Goal: Information Seeking & Learning: Learn about a topic

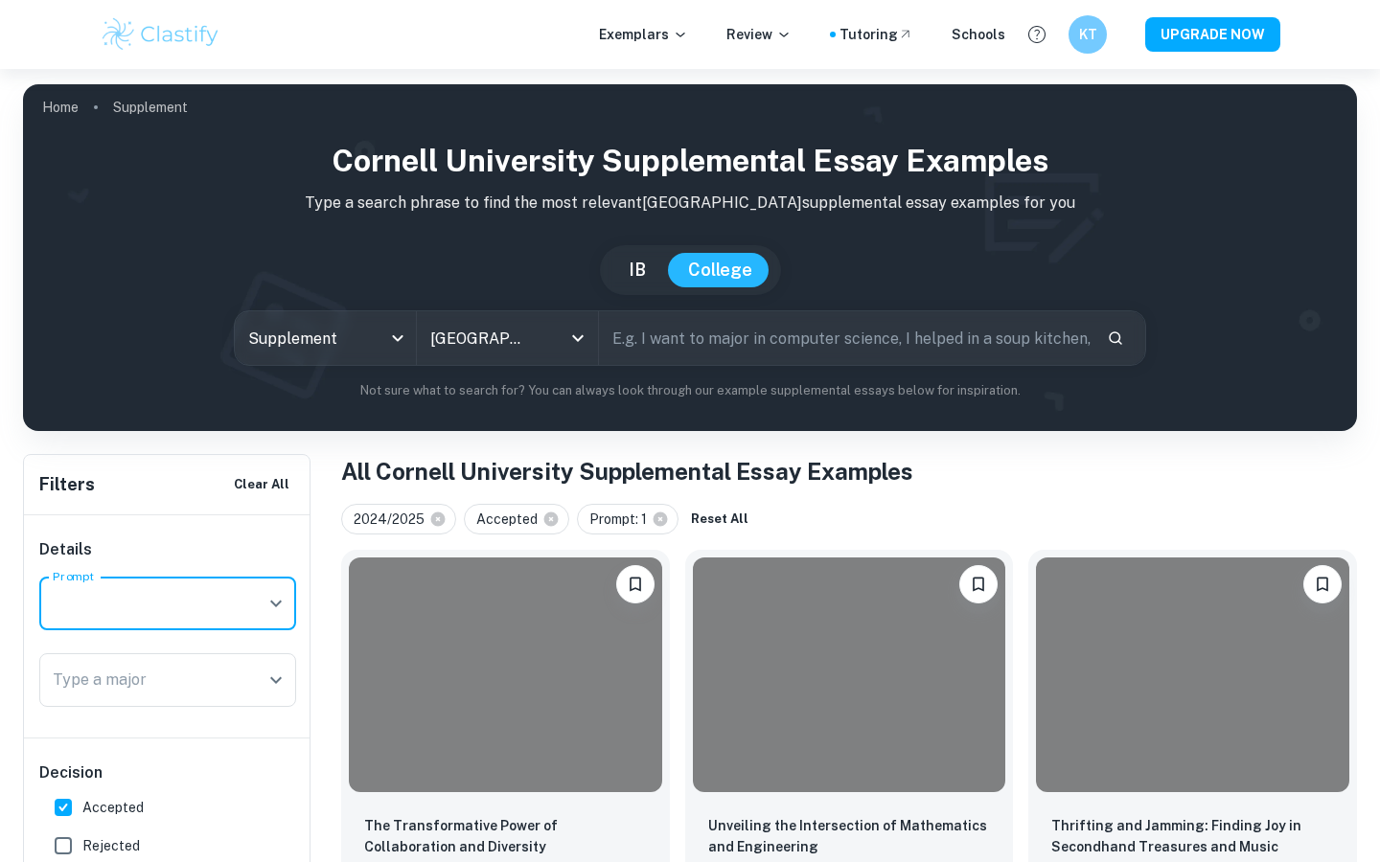
click at [656, 511] on icon at bounding box center [660, 519] width 17 height 17
click at [249, 585] on input "Prompt" at bounding box center [153, 603] width 211 height 36
click at [274, 592] on icon "Open" at bounding box center [275, 603] width 23 height 23
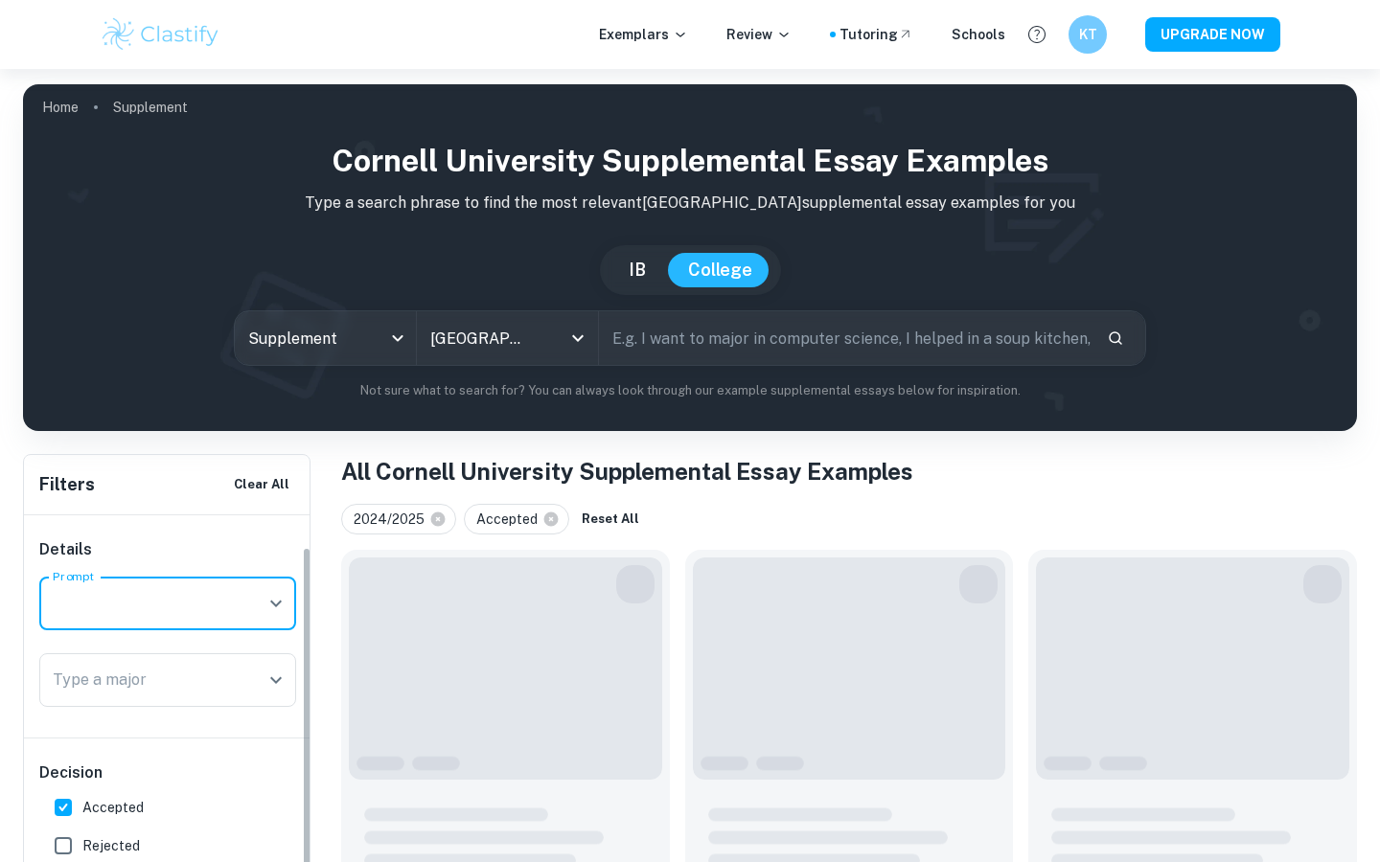
scroll to position [155, 0]
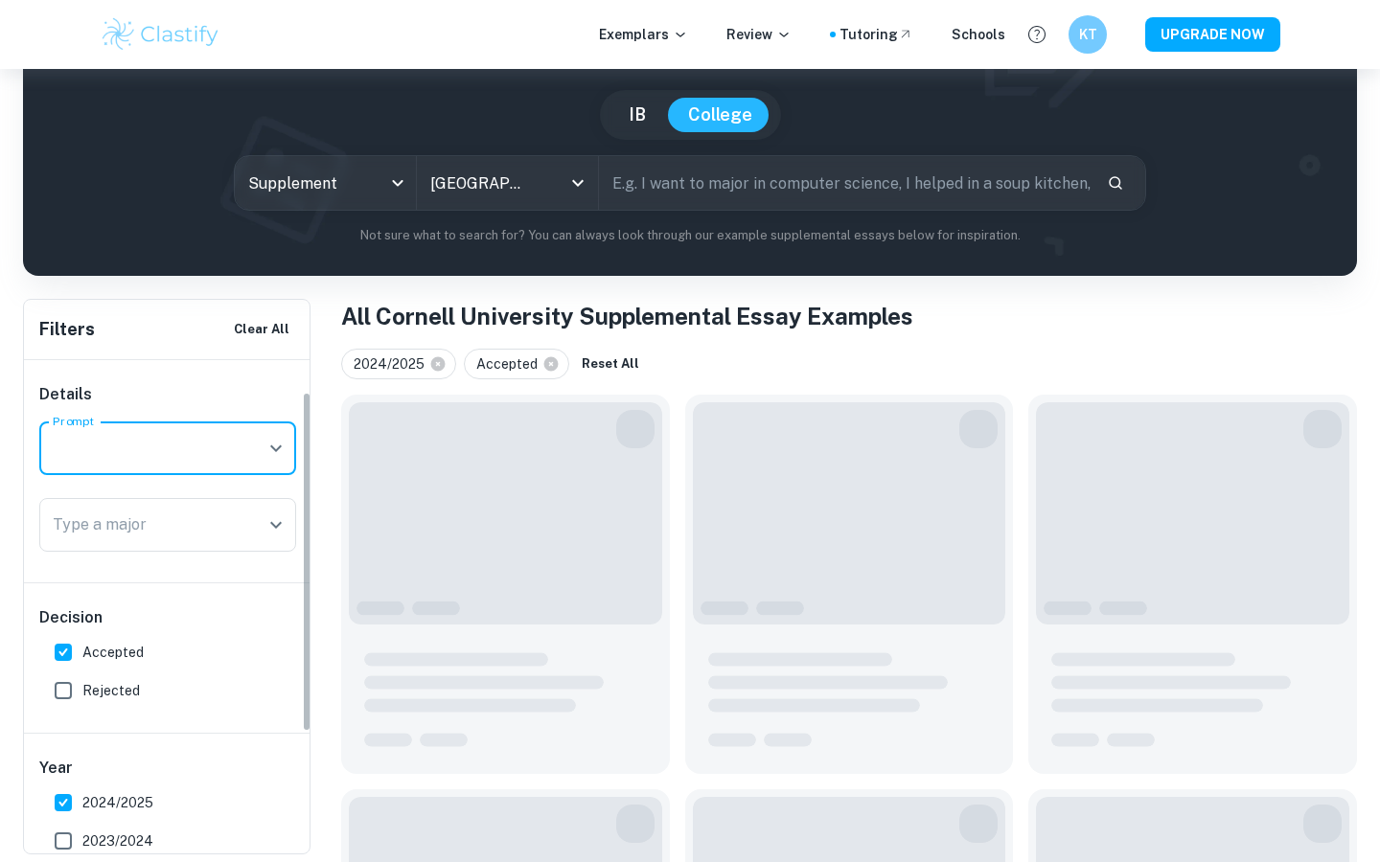
click at [278, 437] on icon "Open" at bounding box center [275, 448] width 23 height 23
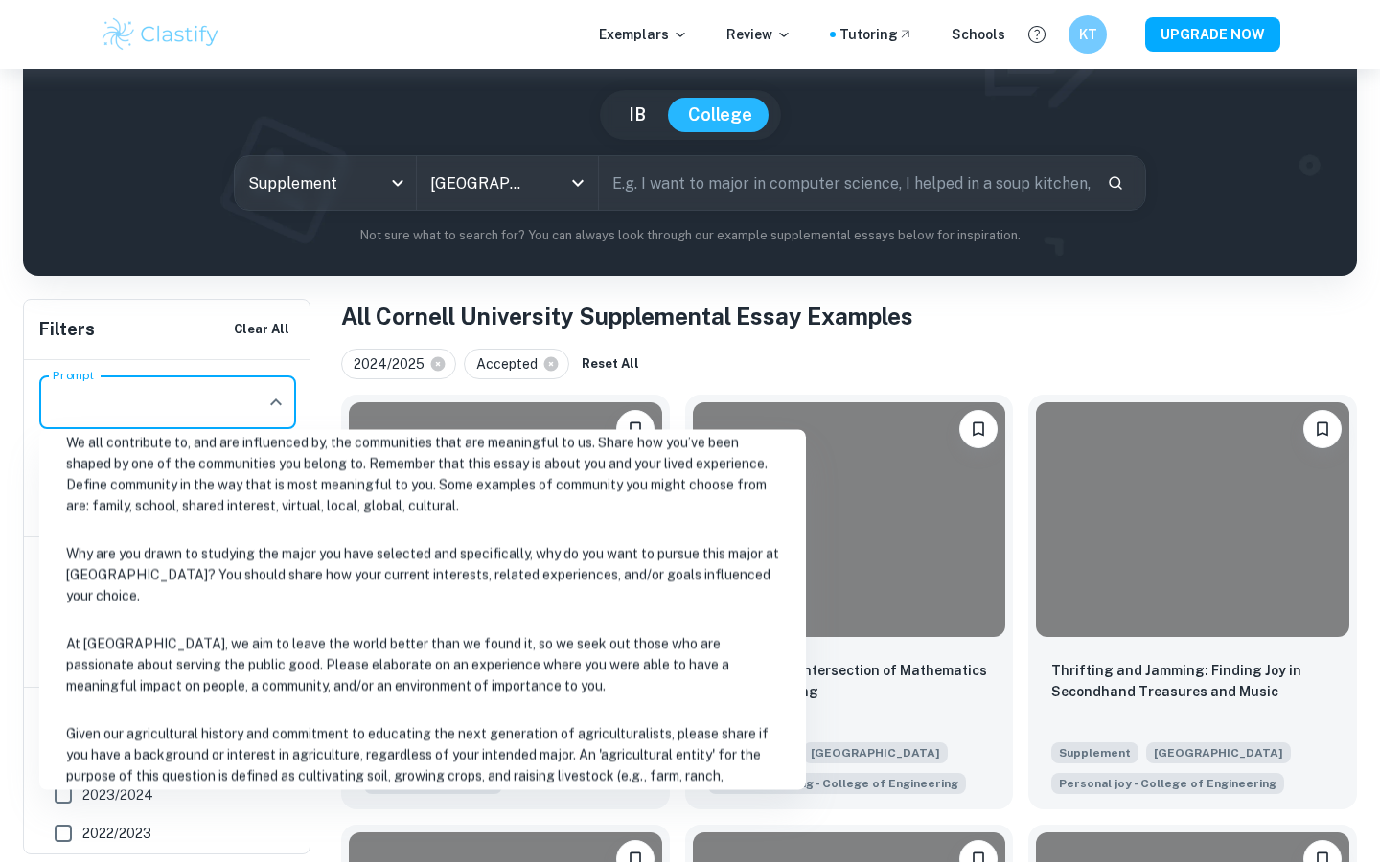
scroll to position [748, 0]
click at [593, 555] on li "Why are you drawn to studying the major you have selected and specifically, why…" at bounding box center [422, 574] width 751 height 86
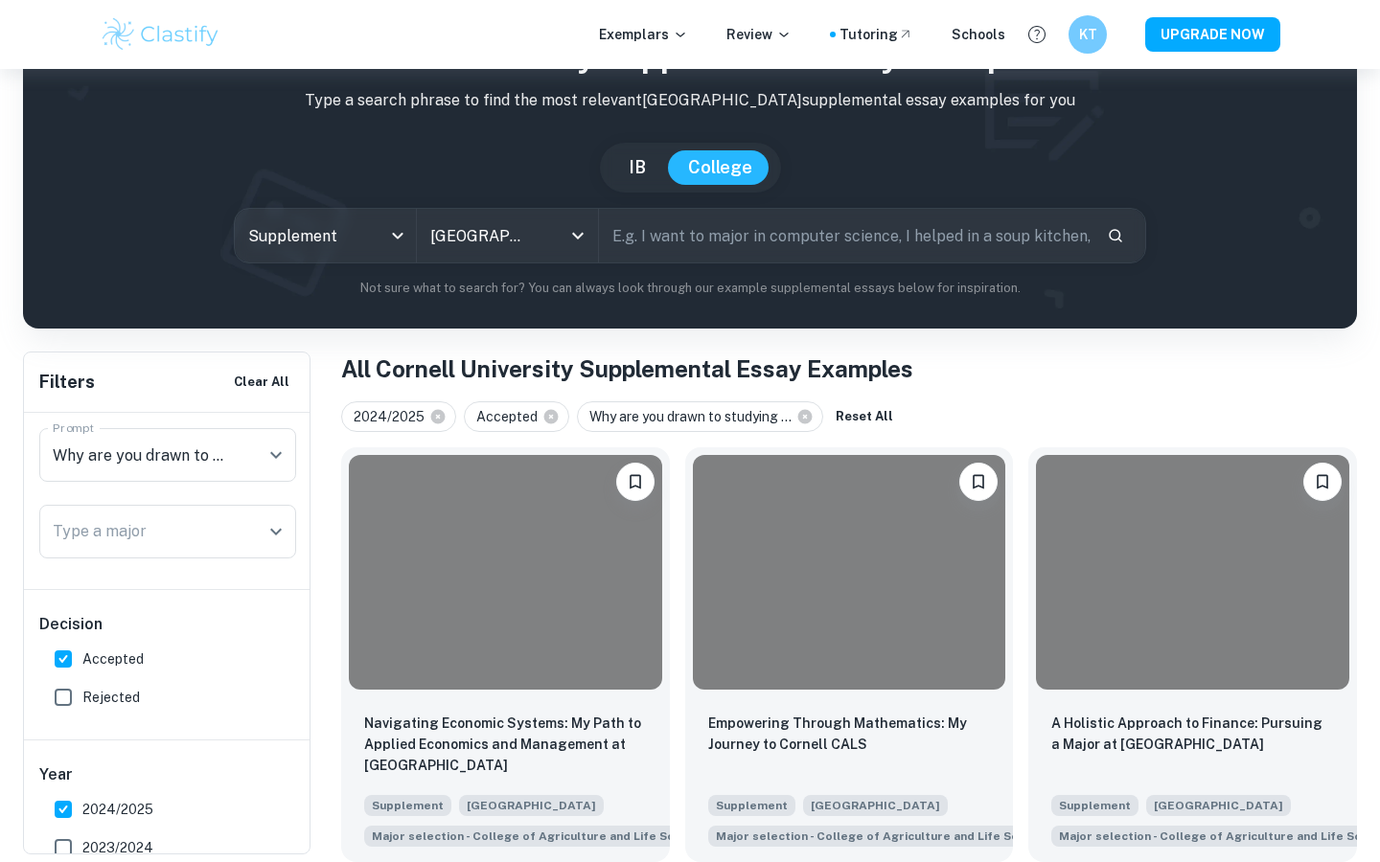
scroll to position [103, 0]
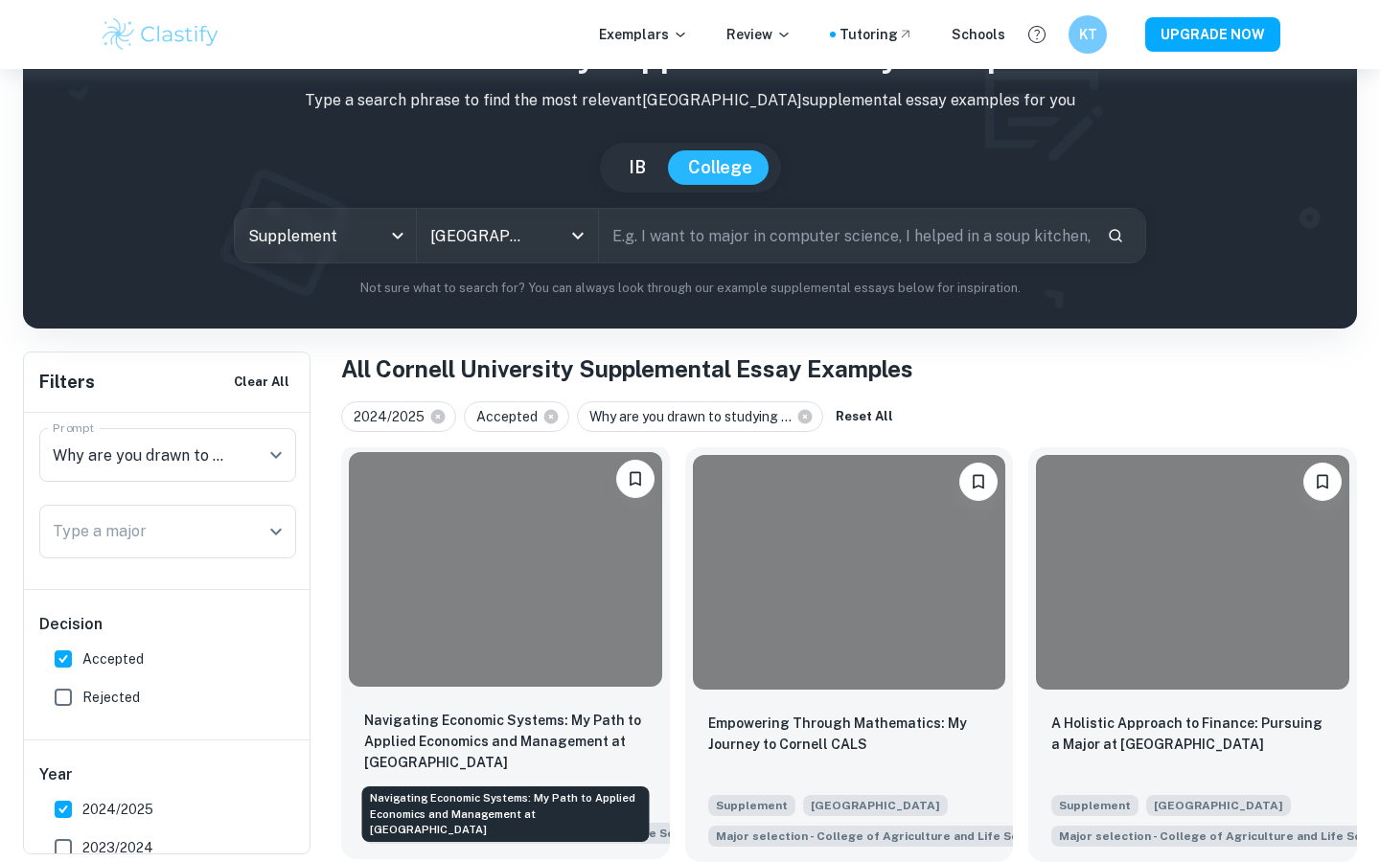
click at [595, 727] on p "Navigating Economic Systems: My Path to Applied Economics and Management at [GE…" at bounding box center [505, 741] width 283 height 63
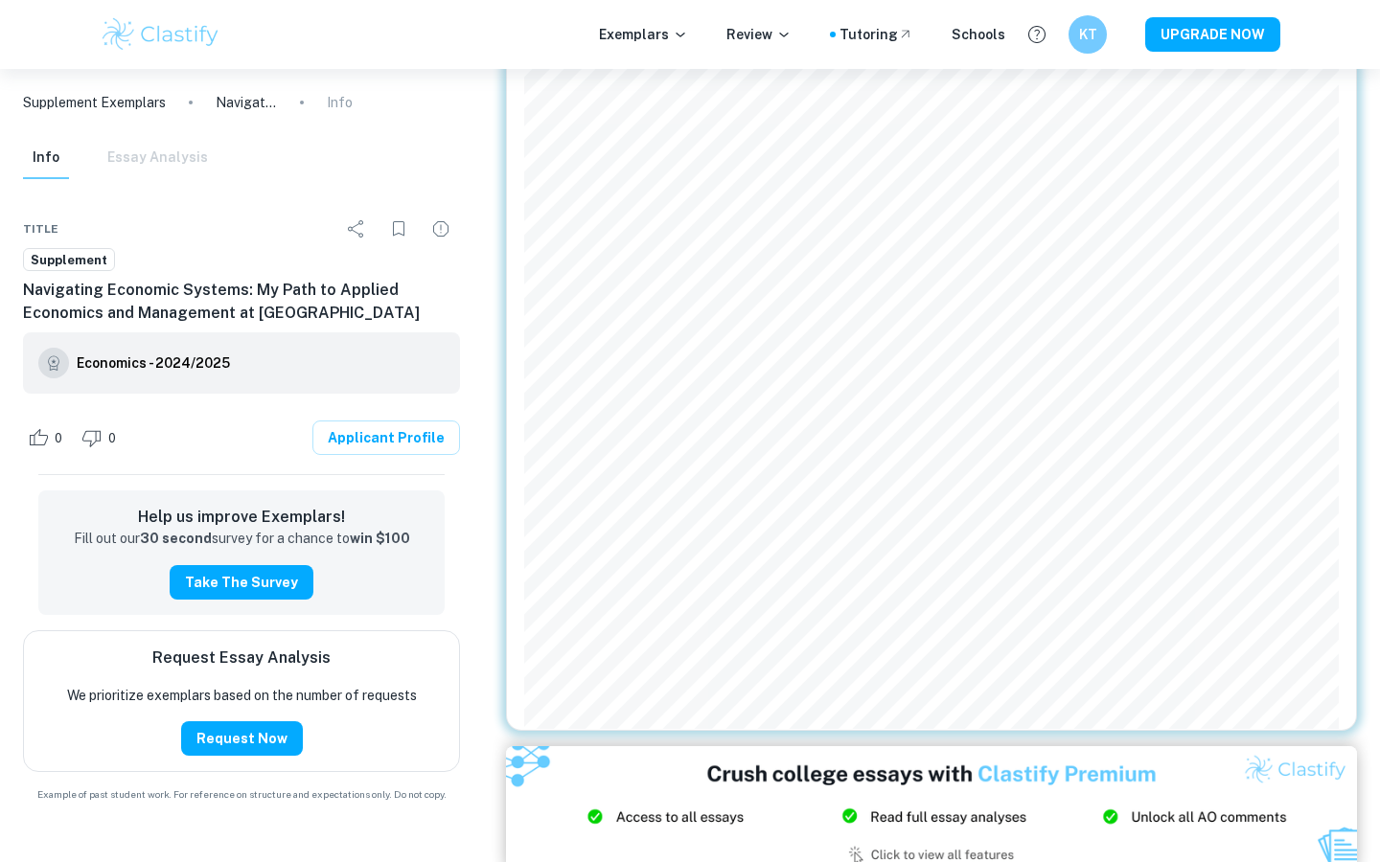
scroll to position [918, 0]
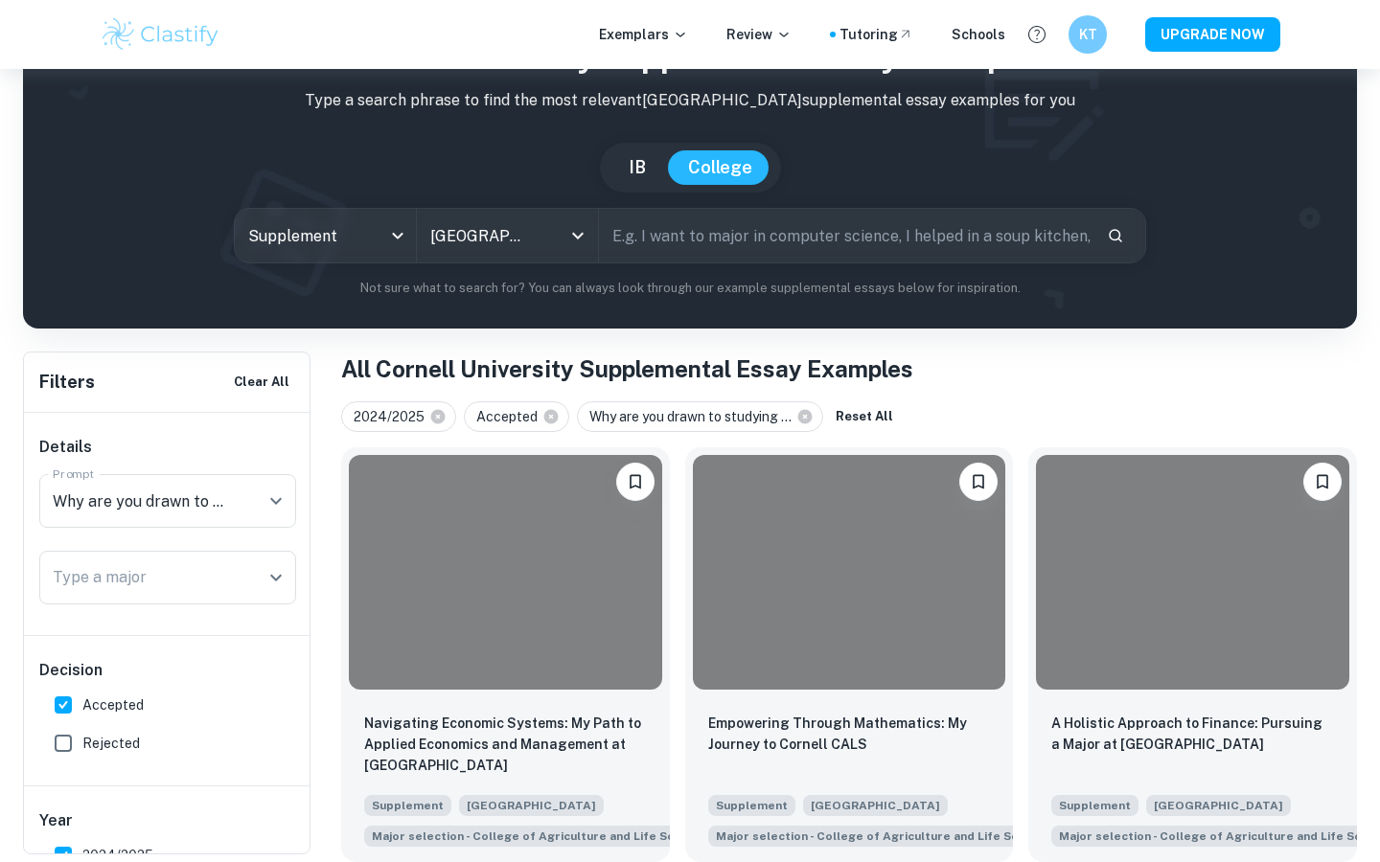
scroll to position [103, 0]
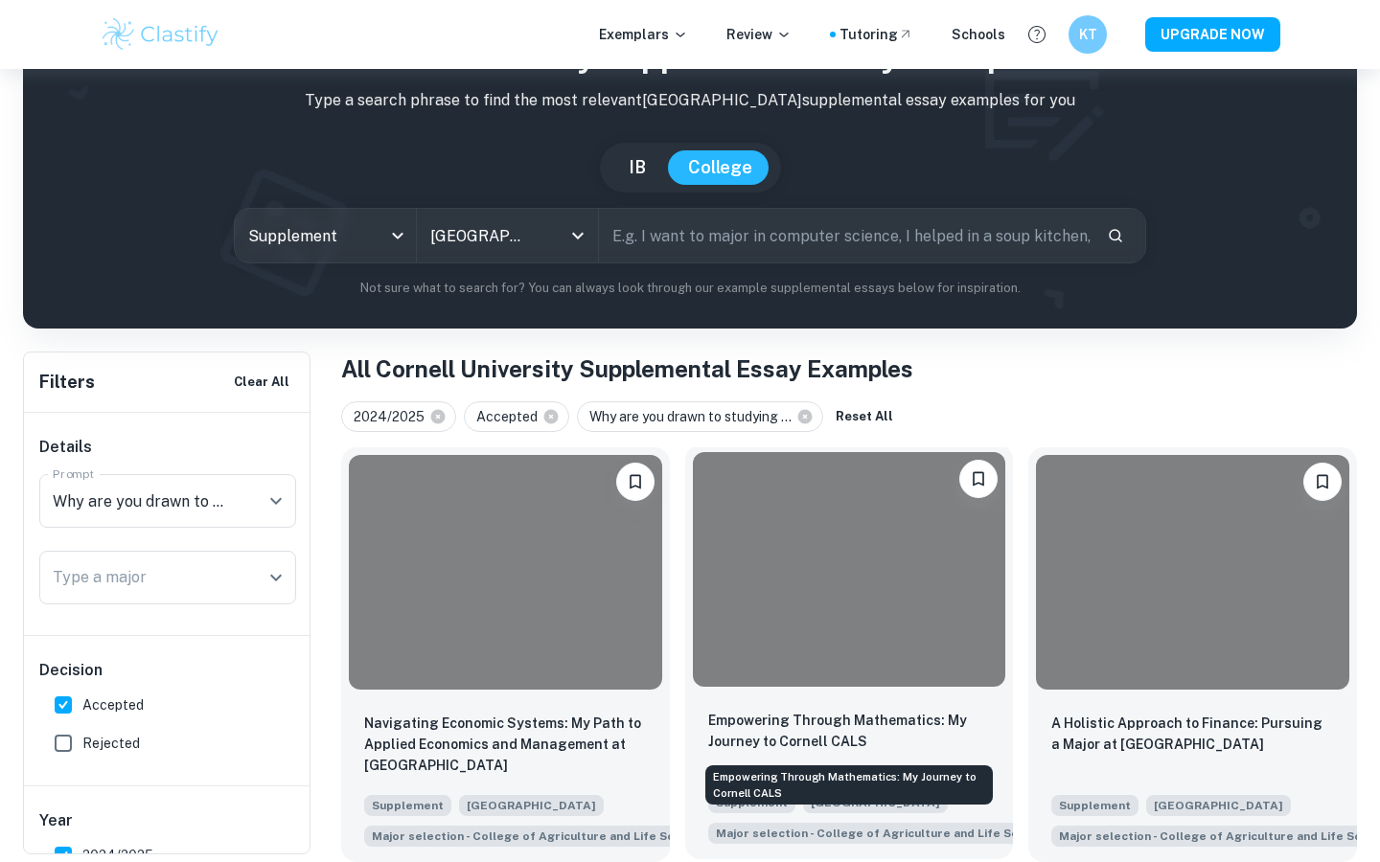
click at [861, 722] on p "Empowering Through Mathematics: My Journey to Cornell CALS" at bounding box center [849, 731] width 283 height 42
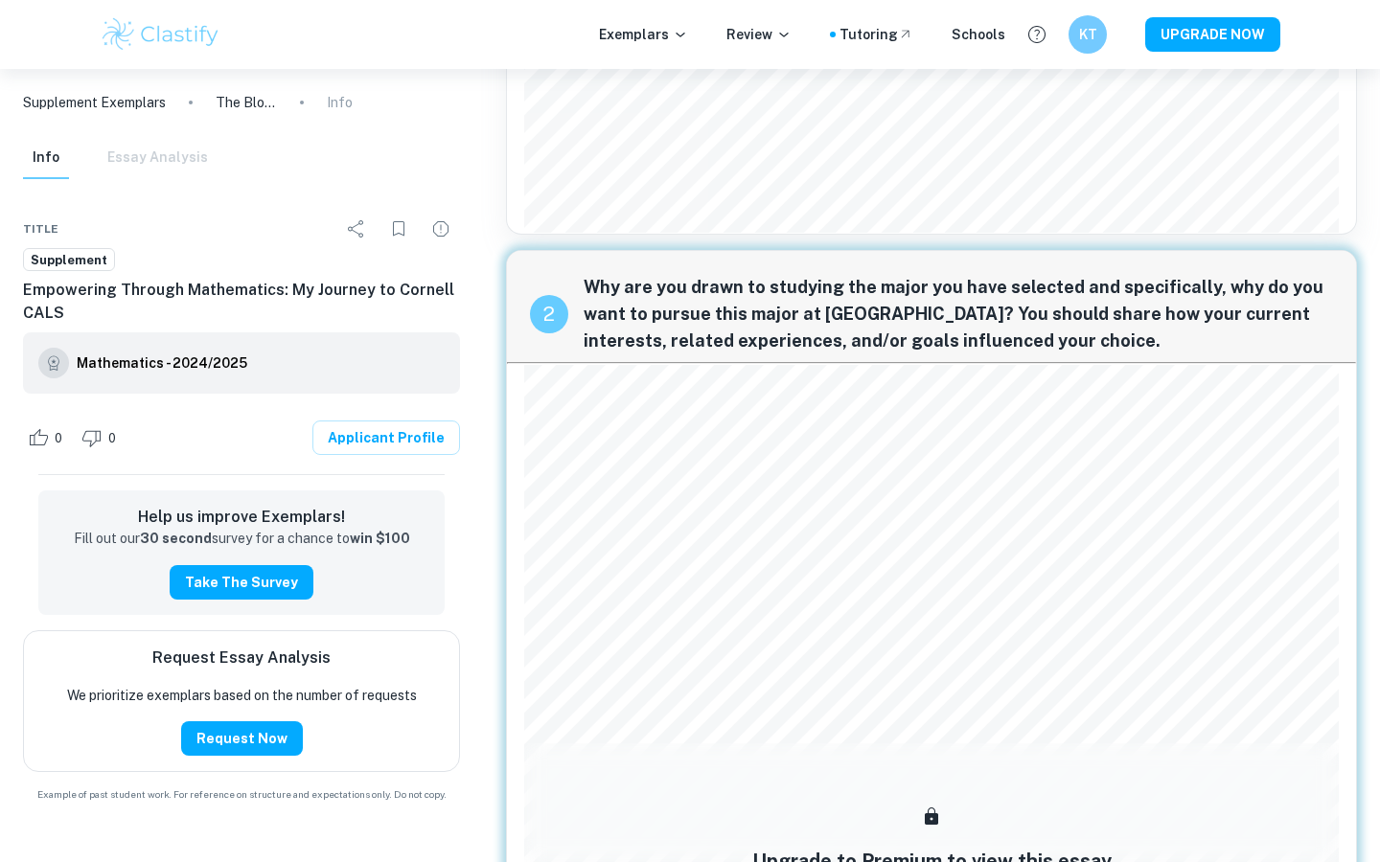
scroll to position [685, 0]
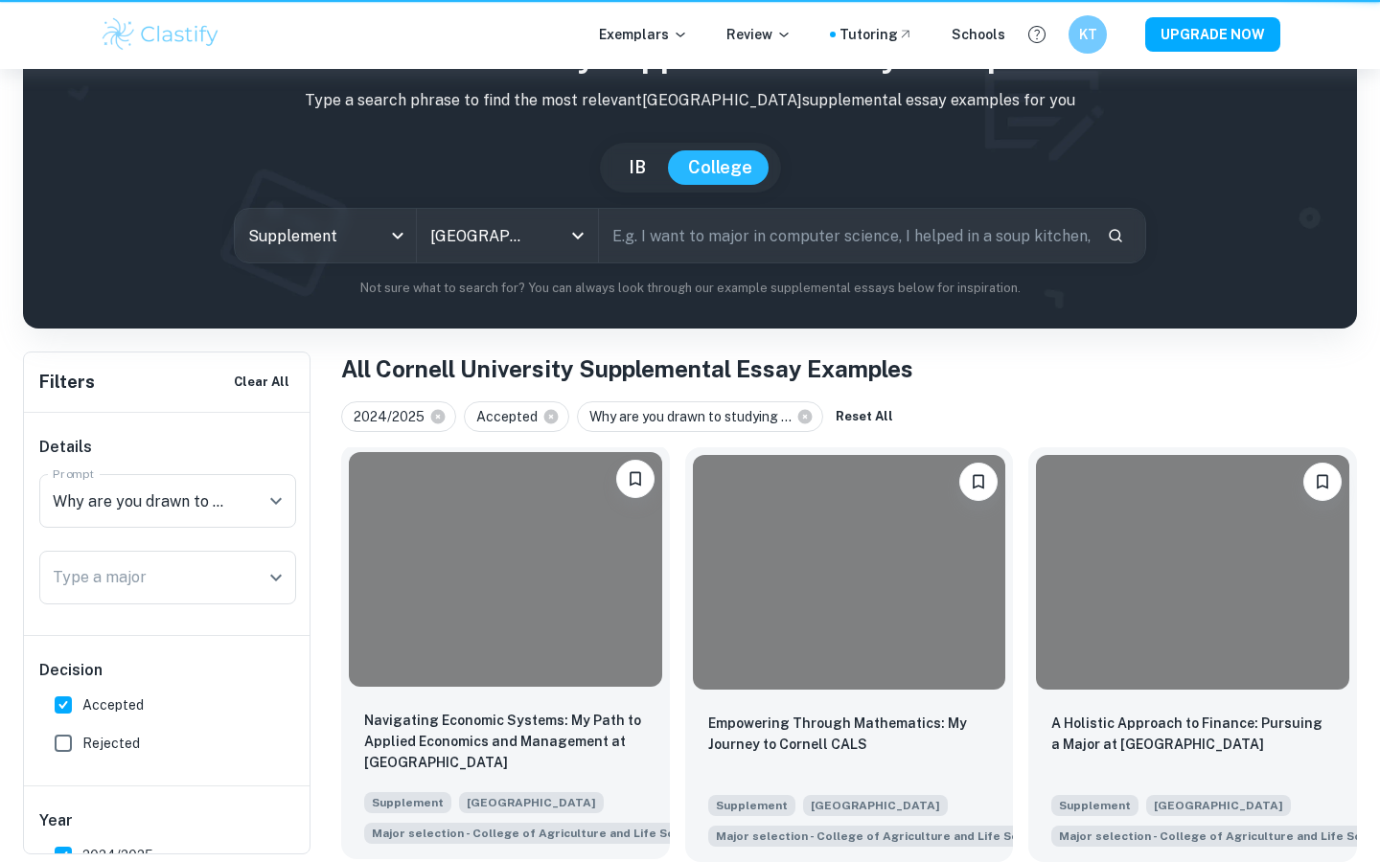
scroll to position [103, 0]
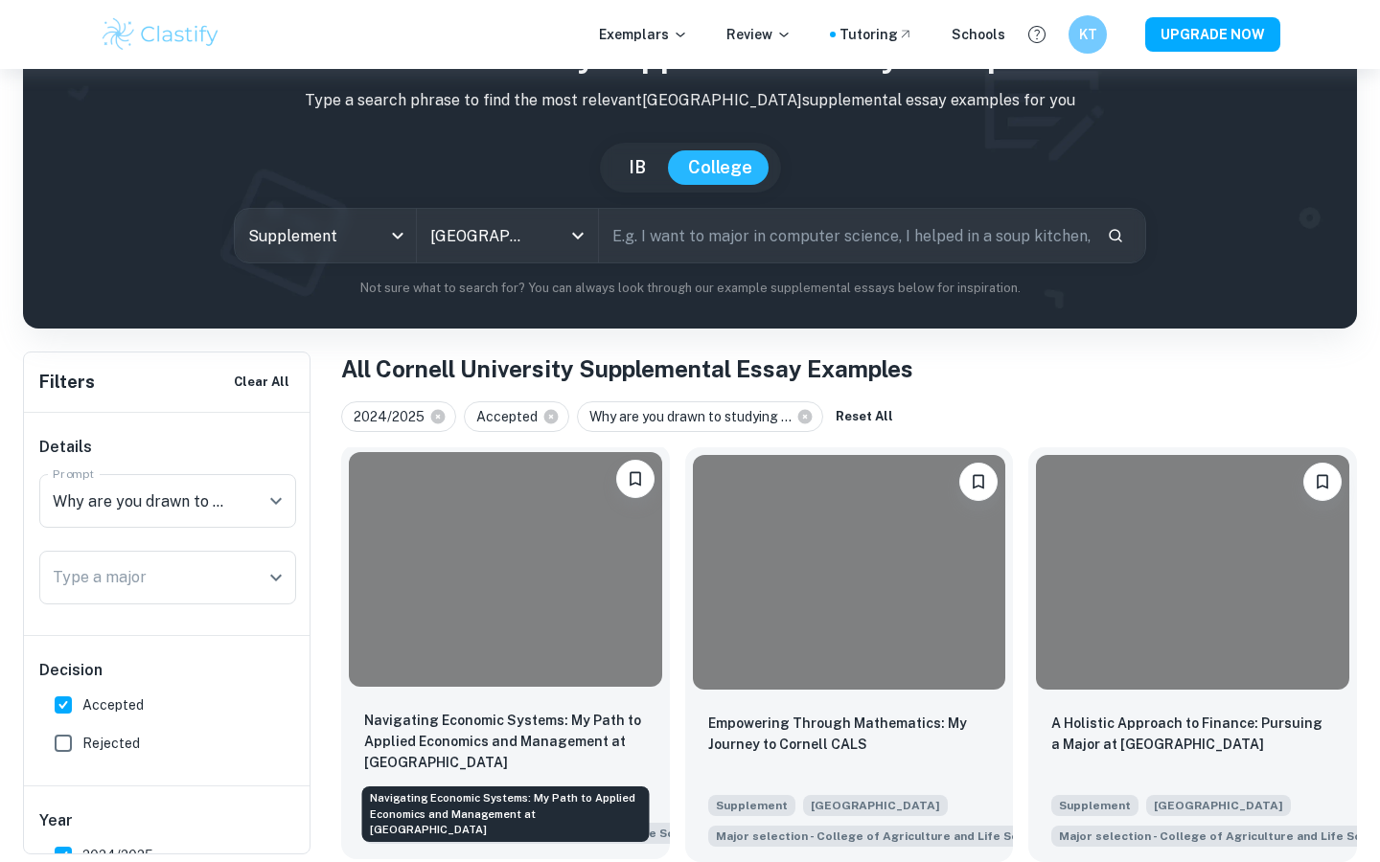
click at [515, 730] on p "Navigating Economic Systems: My Path to Applied Economics and Management at [GE…" at bounding box center [505, 741] width 283 height 63
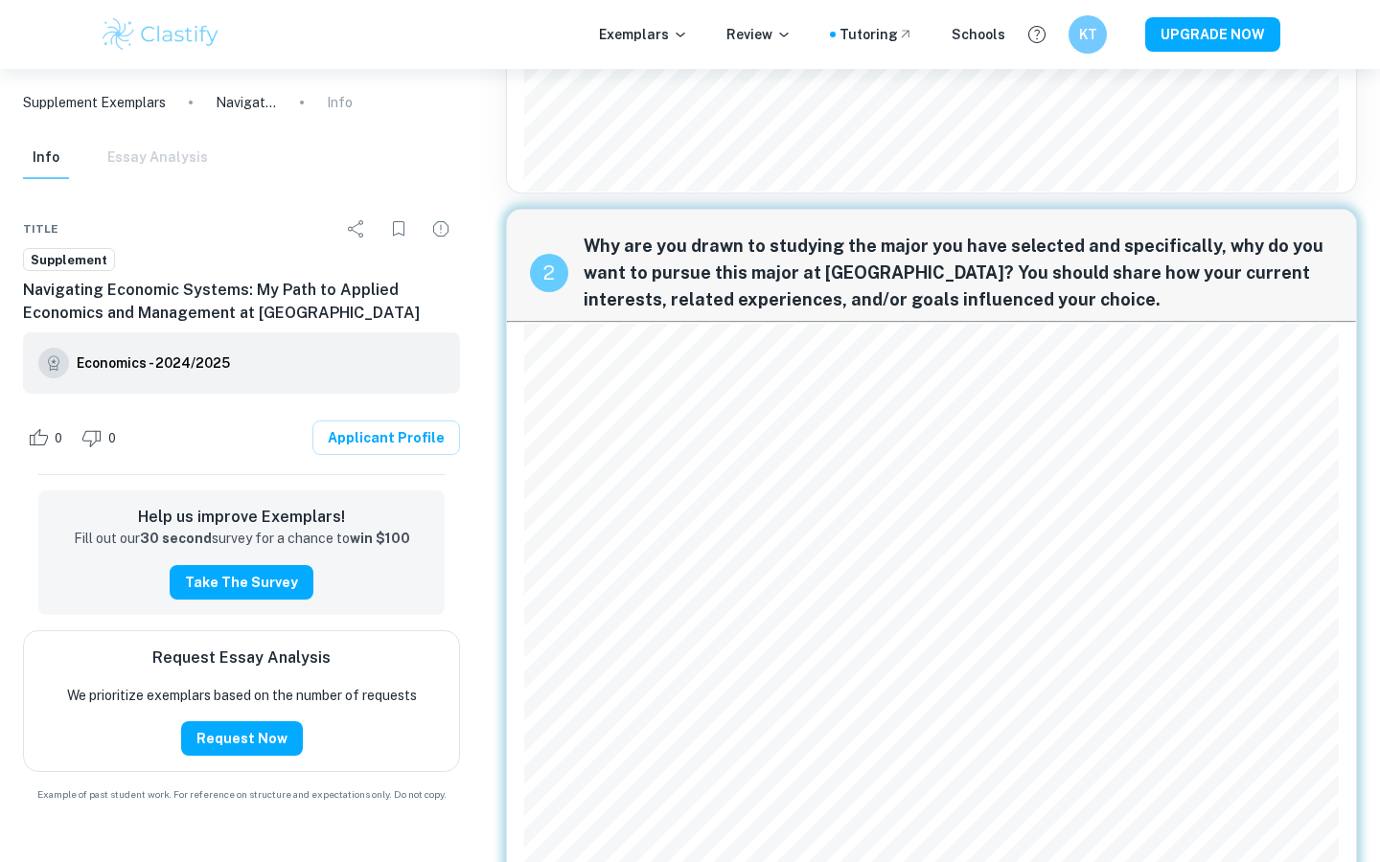
scroll to position [641, 0]
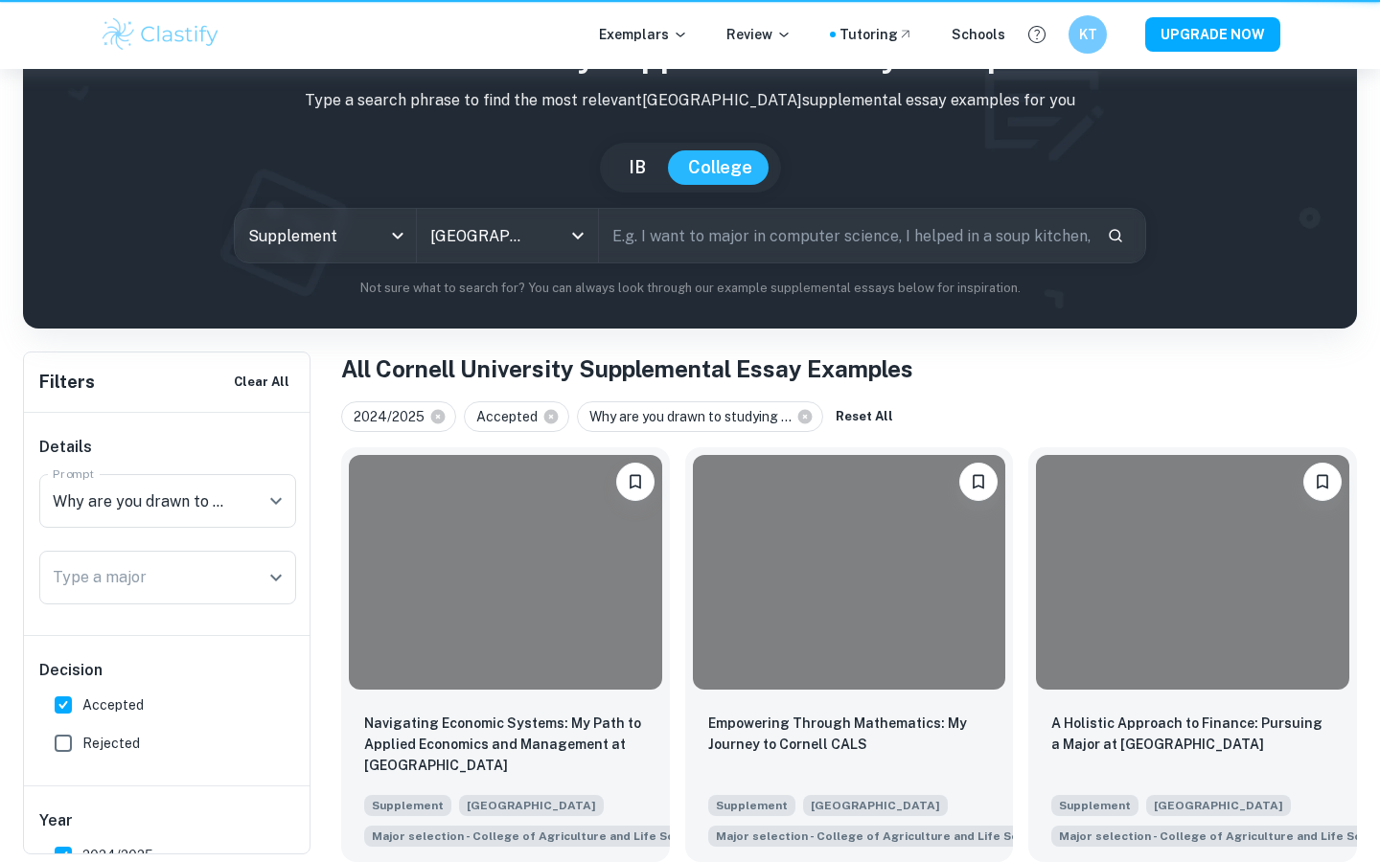
scroll to position [103, 0]
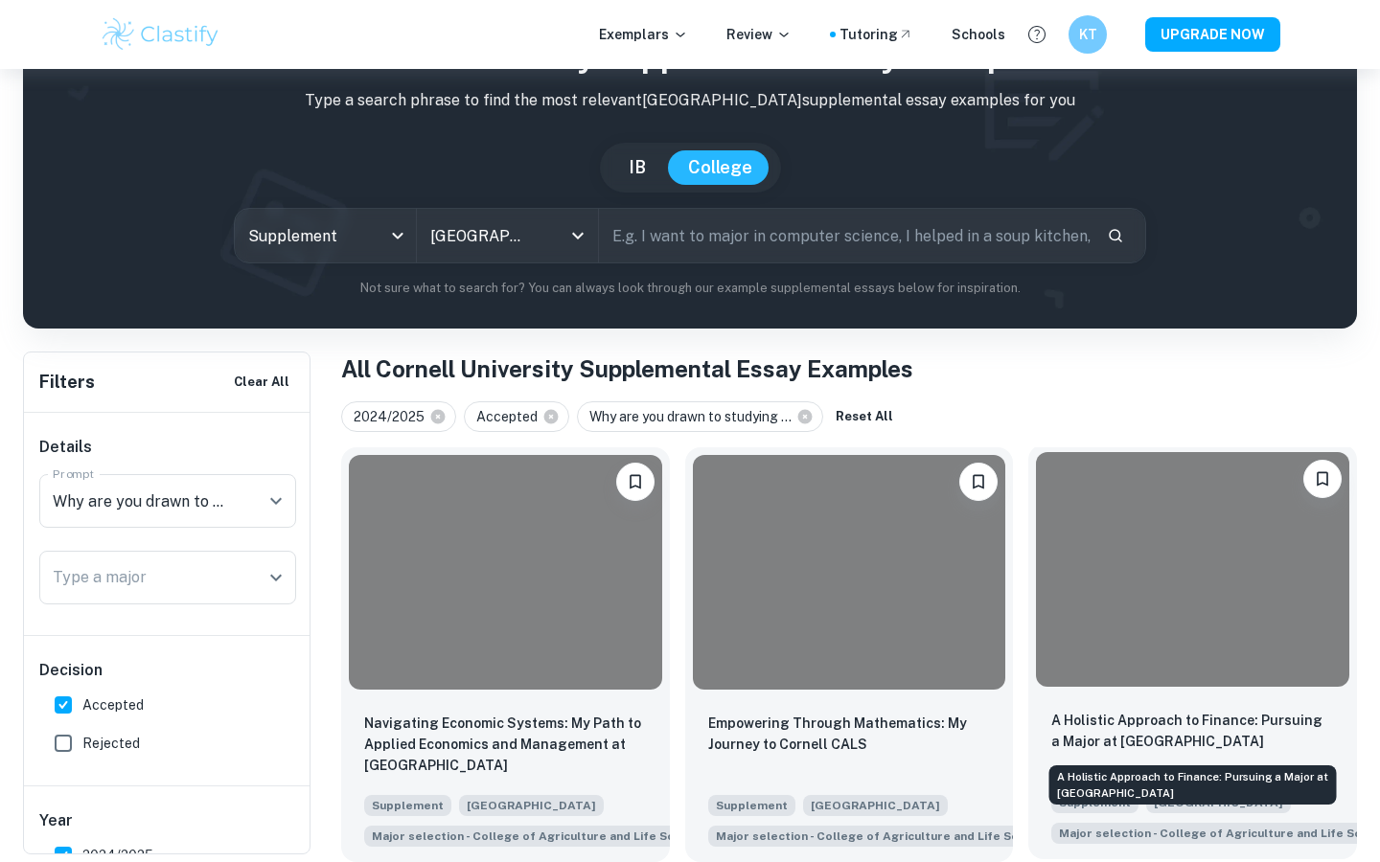
click at [1125, 722] on p "A Holistic Approach to Finance: Pursuing a Major at [GEOGRAPHIC_DATA]" at bounding box center [1192, 731] width 283 height 42
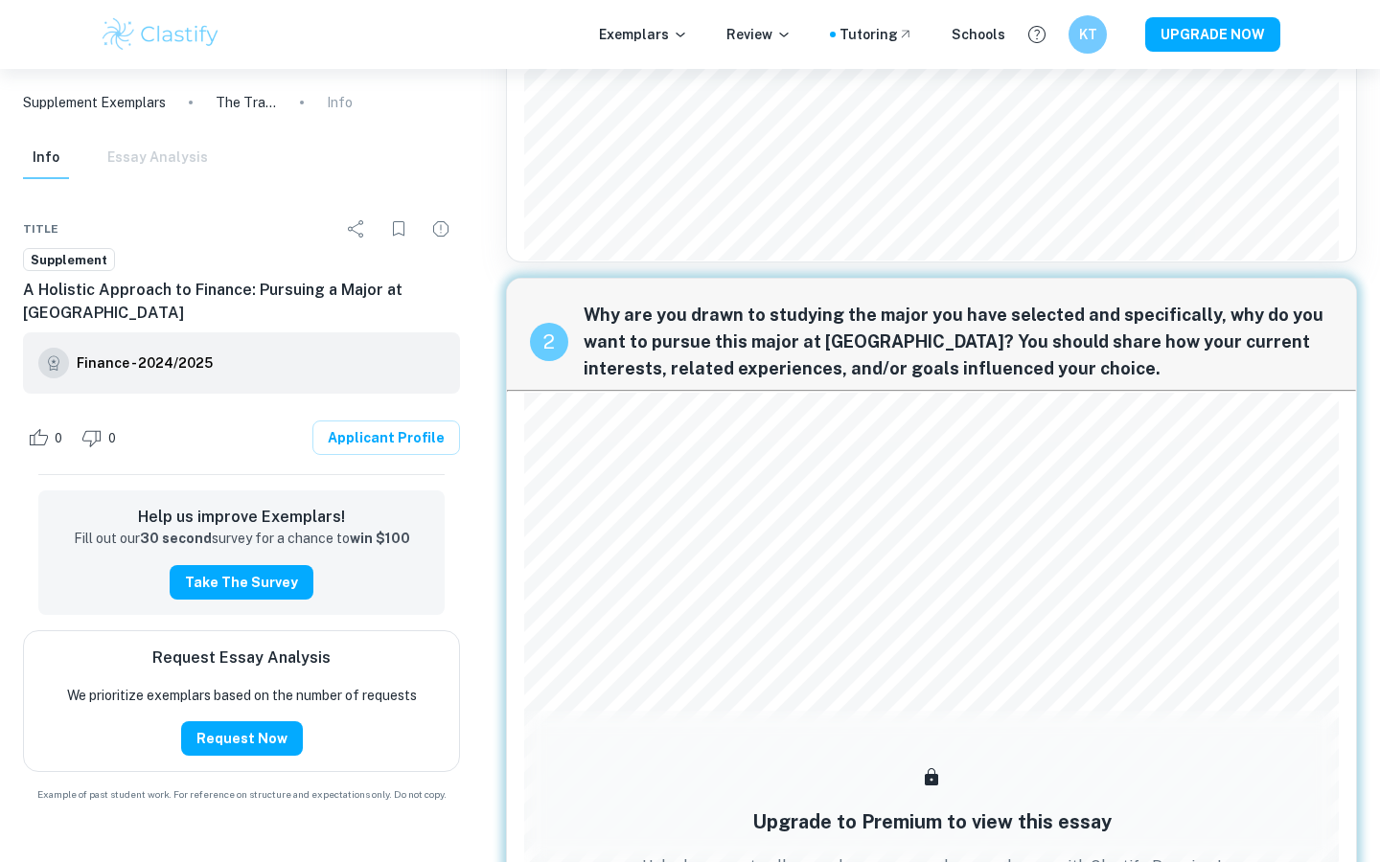
scroll to position [600, 0]
